Goal: Use online tool/utility: Utilize a website feature to perform a specific function

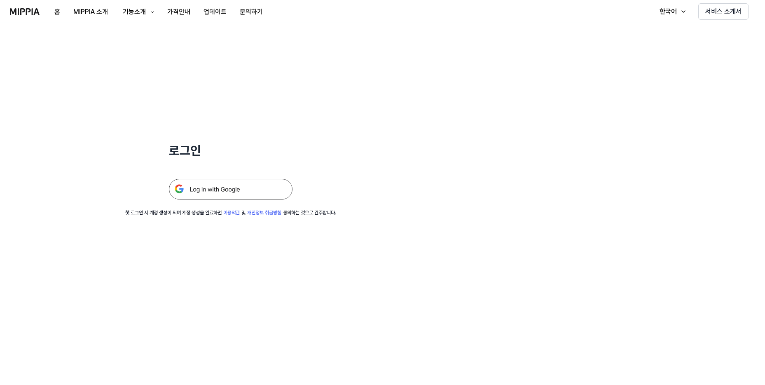
click at [201, 185] on img at bounding box center [231, 189] width 124 height 21
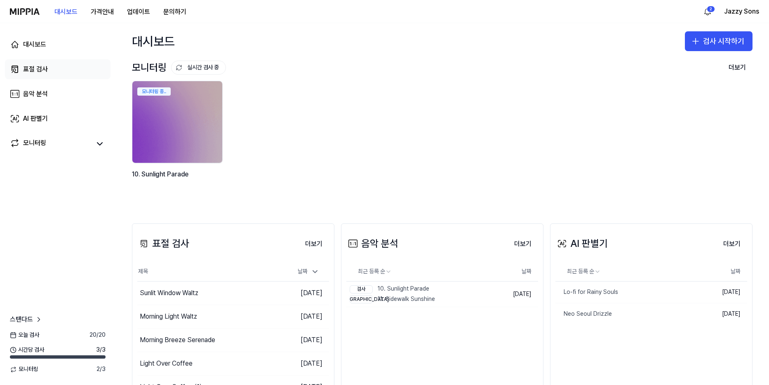
drag, startPoint x: 47, startPoint y: 68, endPoint x: 59, endPoint y: 75, distance: 14.8
click at [47, 68] on div "표절 검사" at bounding box center [35, 69] width 25 height 10
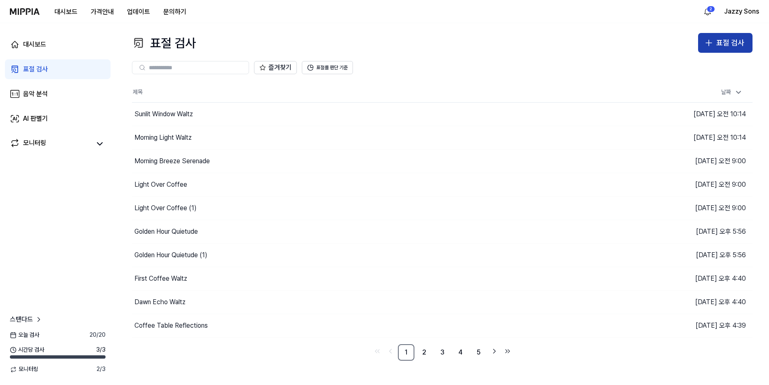
click at [722, 37] on div "표절 검사" at bounding box center [730, 43] width 28 height 12
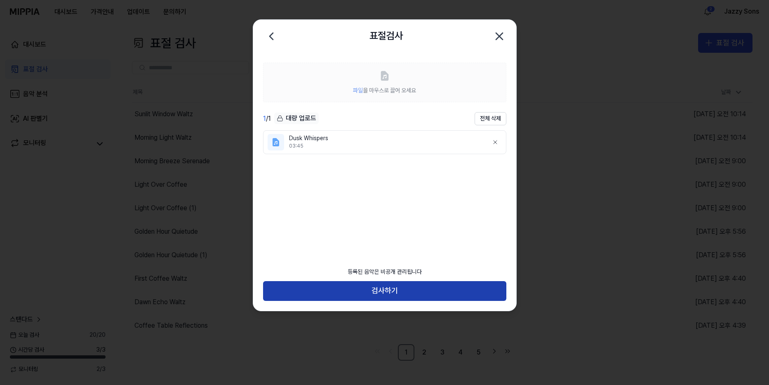
click at [367, 283] on button "검사하기" at bounding box center [384, 291] width 243 height 20
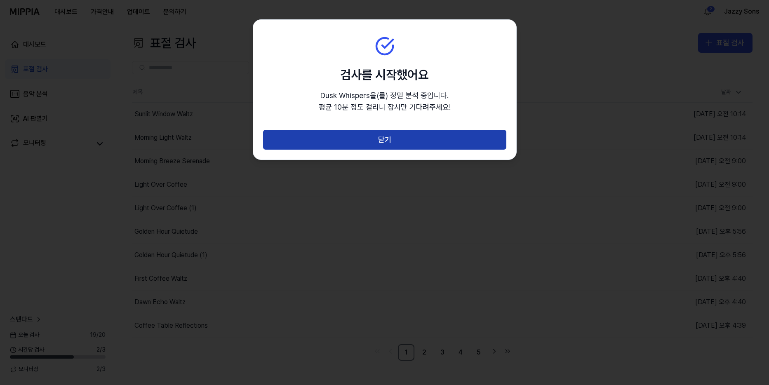
click at [375, 146] on button "닫기" at bounding box center [384, 140] width 243 height 20
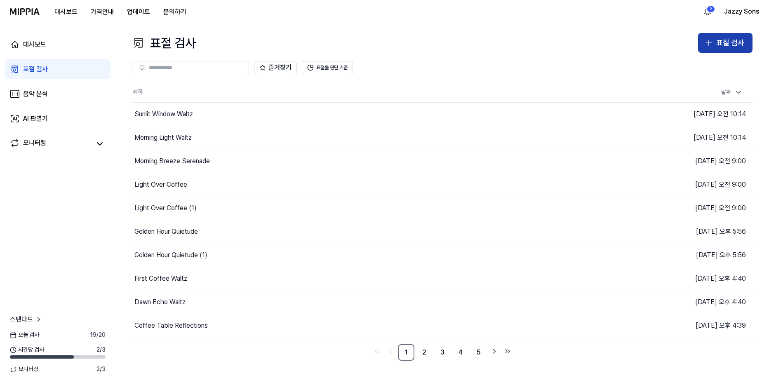
click at [717, 44] on div "표절 검사" at bounding box center [730, 43] width 28 height 12
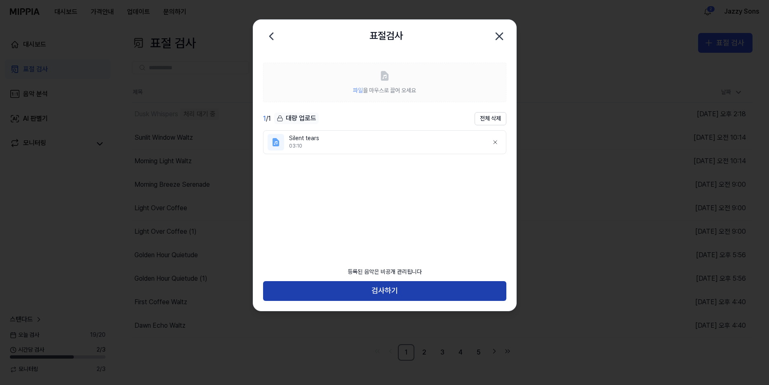
click at [376, 299] on button "검사하기" at bounding box center [384, 291] width 243 height 20
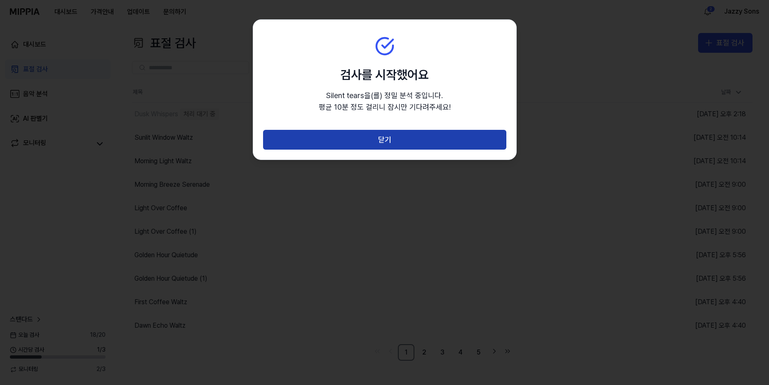
click at [388, 145] on button "닫기" at bounding box center [384, 140] width 243 height 20
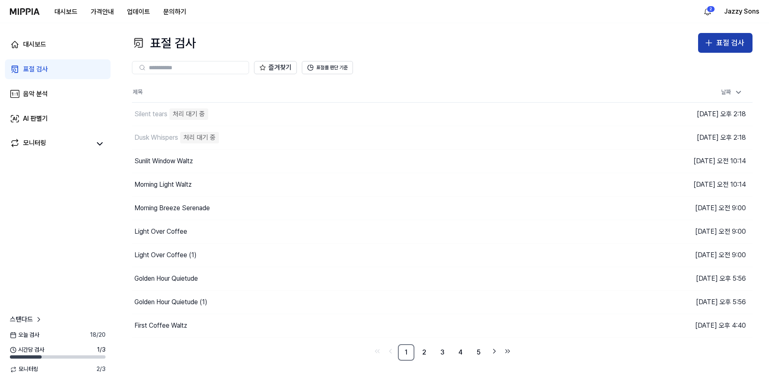
click at [713, 43] on icon "button" at bounding box center [708, 43] width 10 height 10
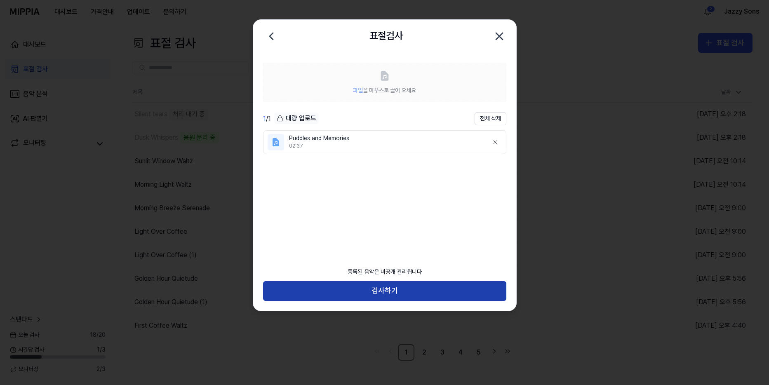
click at [370, 292] on button "검사하기" at bounding box center [384, 291] width 243 height 20
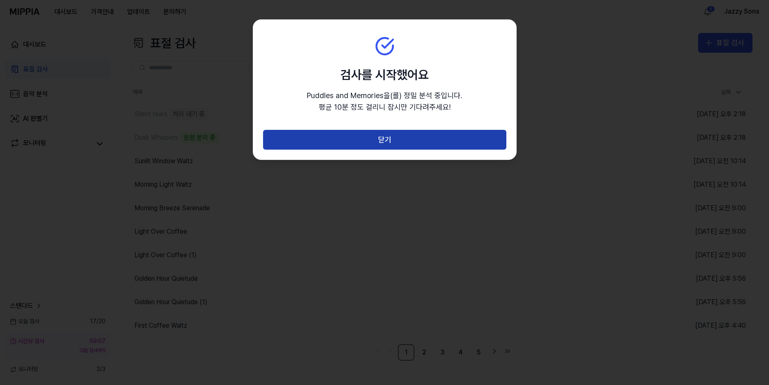
click at [369, 142] on button "닫기" at bounding box center [384, 140] width 243 height 20
